Goal: Information Seeking & Learning: Learn about a topic

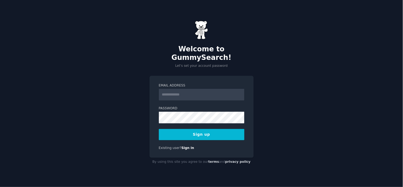
click at [198, 91] on input "Email Address" at bounding box center [202, 95] width 86 height 12
type input "**********"
click at [206, 129] on button "Sign up" at bounding box center [202, 134] width 86 height 11
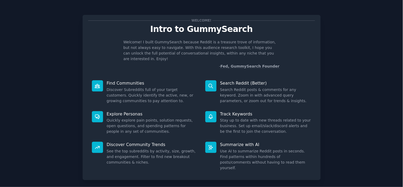
click at [339, 45] on div "Welcome! Intro to GummySearch Welcome! I built GummySearch because Reddit is a …" at bounding box center [201, 109] width 388 height 204
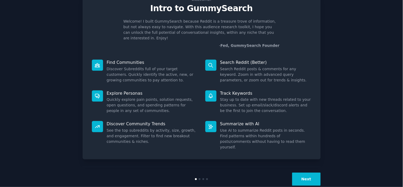
click at [304, 173] on button "Next" at bounding box center [306, 179] width 28 height 13
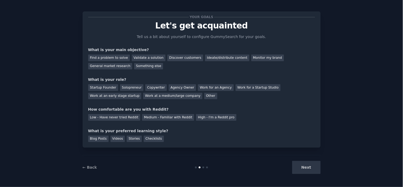
scroll to position [3, 0]
click at [107, 58] on div "Find a problem to solve" at bounding box center [109, 58] width 42 height 7
click at [168, 57] on div "Discover customers" at bounding box center [185, 58] width 36 height 7
click at [120, 57] on div "Find a problem to solve" at bounding box center [109, 58] width 42 height 7
click at [128, 86] on div "Solopreneur" at bounding box center [131, 88] width 23 height 7
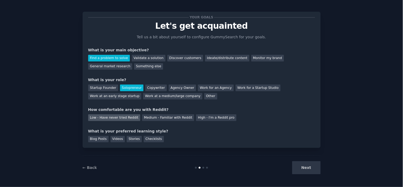
click at [120, 118] on div "Low - Have never tried Reddit" at bounding box center [114, 117] width 52 height 7
click at [102, 137] on div "Blog Posts" at bounding box center [98, 139] width 20 height 7
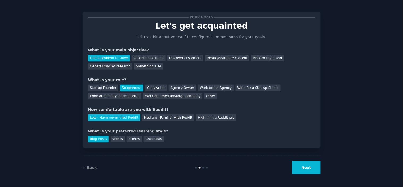
click at [301, 167] on button "Next" at bounding box center [306, 167] width 28 height 13
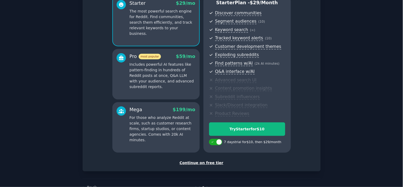
scroll to position [62, 0]
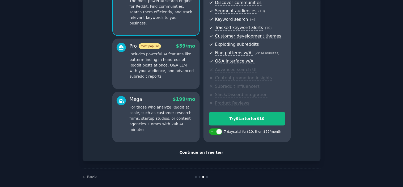
click at [196, 152] on div "Continue on free tier" at bounding box center [201, 153] width 227 height 6
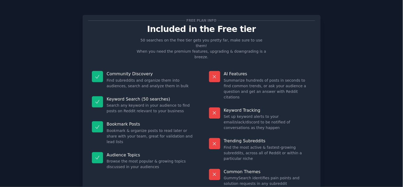
scroll to position [20, 0]
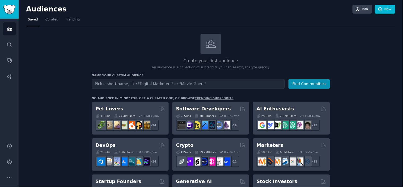
click at [216, 85] on input "text" at bounding box center [188, 84] width 193 height 10
click at [9, 45] on icon "Sidebar" at bounding box center [10, 45] width 6 height 6
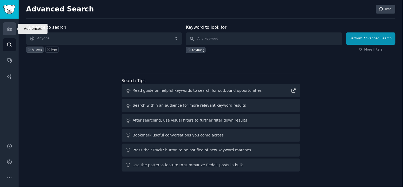
click at [10, 30] on icon "Sidebar" at bounding box center [9, 29] width 5 height 4
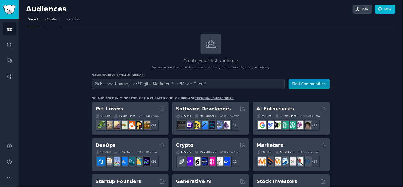
click at [47, 19] on span "Curated" at bounding box center [51, 19] width 13 height 5
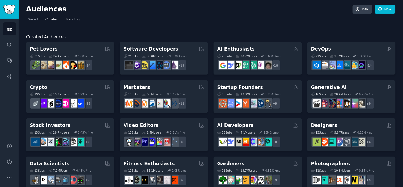
click at [66, 18] on span "Trending" at bounding box center [73, 19] width 14 height 5
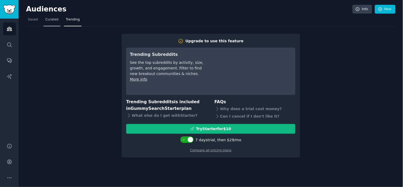
click at [54, 20] on span "Curated" at bounding box center [51, 19] width 13 height 5
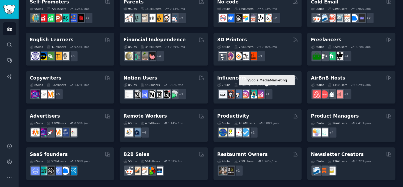
scroll to position [208, 0]
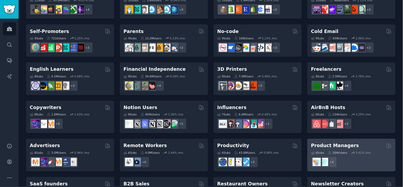
click at [345, 143] on h2 "Product Managers" at bounding box center [335, 146] width 48 height 7
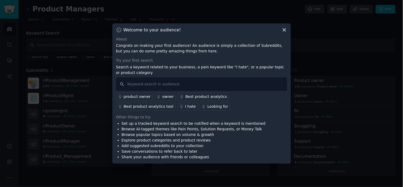
click at [286, 31] on icon at bounding box center [285, 30] width 6 height 6
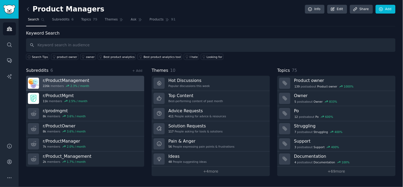
click at [78, 80] on h3 "r/ ProductManagement" at bounding box center [66, 81] width 47 height 6
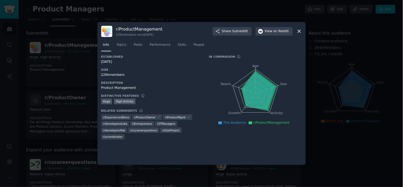
click at [299, 31] on icon at bounding box center [299, 31] width 3 height 3
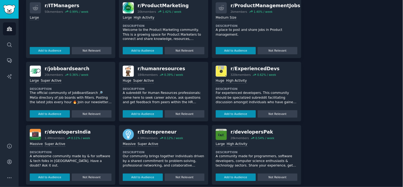
scroll to position [225, 0]
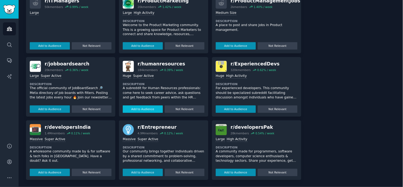
click at [145, 108] on button "Add to Audience" at bounding box center [143, 109] width 40 height 7
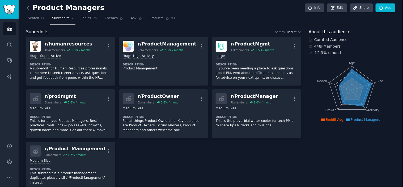
scroll to position [0, 0]
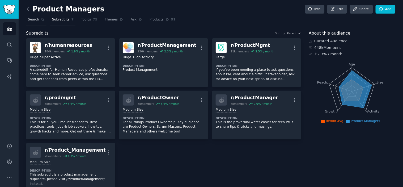
click at [35, 20] on span "Search" at bounding box center [33, 19] width 11 height 5
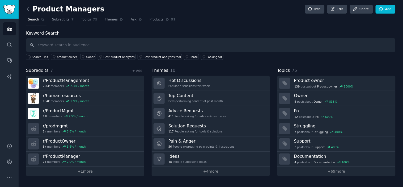
click at [143, 47] on input "text" at bounding box center [211, 45] width 370 height 14
type input "manager"
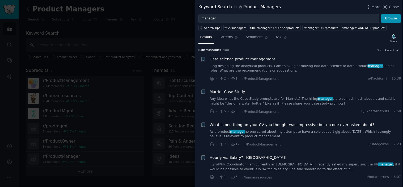
click at [176, 31] on div at bounding box center [201, 93] width 403 height 187
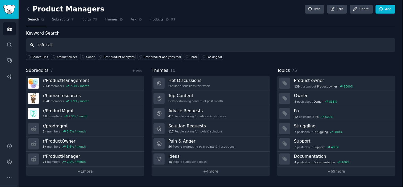
type input "soft skill"
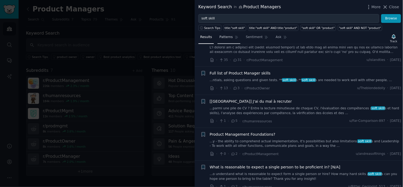
scroll to position [502, 0]
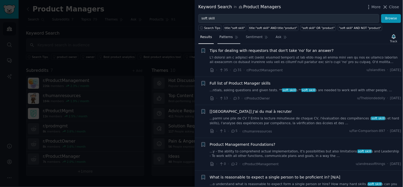
click at [226, 37] on span "Patterns" at bounding box center [226, 37] width 13 height 5
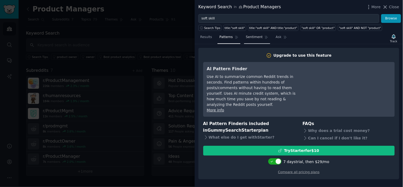
click at [246, 39] on span "Sentiment" at bounding box center [254, 37] width 17 height 5
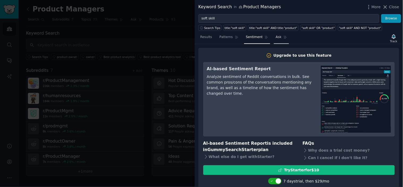
click at [276, 39] on span "Ask" at bounding box center [279, 37] width 6 height 5
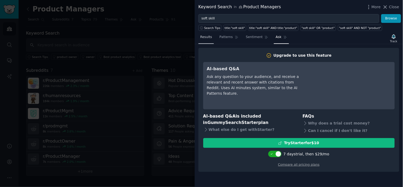
click at [209, 40] on link "Results" at bounding box center [206, 38] width 15 height 11
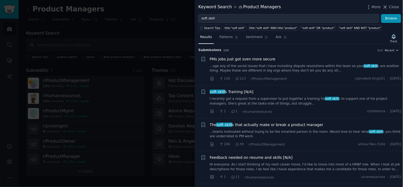
click at [146, 44] on div at bounding box center [201, 93] width 403 height 187
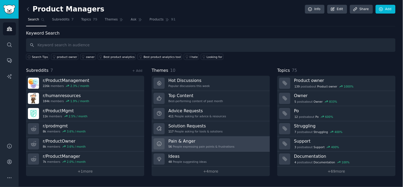
click at [221, 147] on div "56 People expressing pain points & frustrations" at bounding box center [202, 147] width 66 height 4
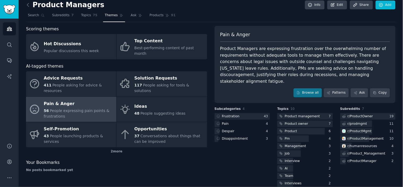
scroll to position [6, 0]
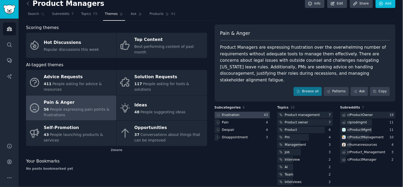
click at [238, 112] on div "Frustration" at bounding box center [228, 115] width 26 height 7
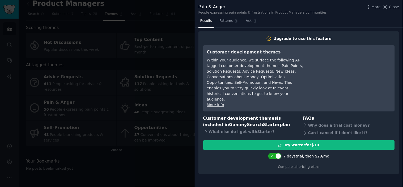
click at [176, 25] on div at bounding box center [201, 93] width 403 height 187
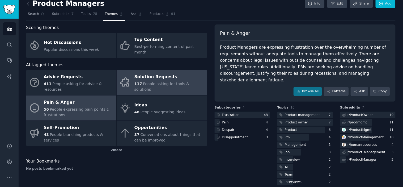
click at [156, 73] on div "Solution Requests" at bounding box center [170, 77] width 70 height 9
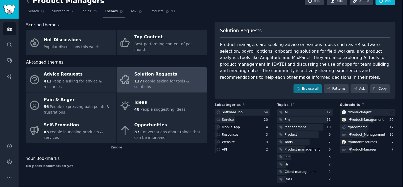
scroll to position [12, 0]
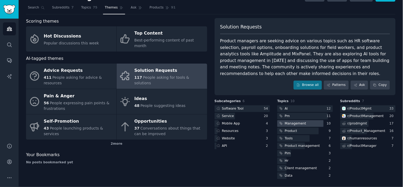
click at [311, 124] on div at bounding box center [301, 123] width 46 height 7
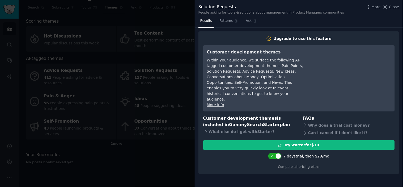
click at [187, 23] on div at bounding box center [201, 93] width 403 height 187
